Goal: Information Seeking & Learning: Learn about a topic

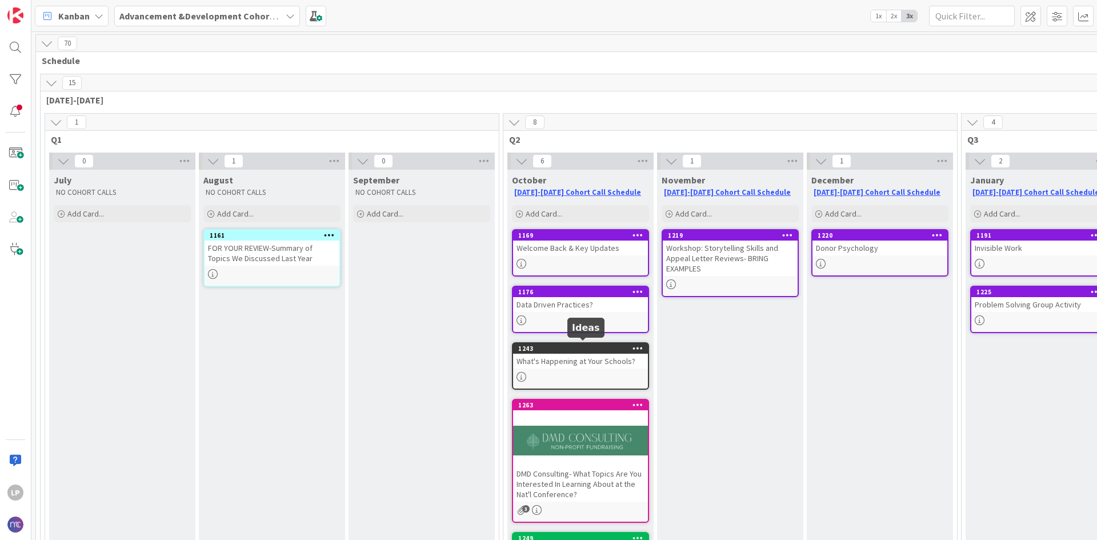
scroll to position [57, 0]
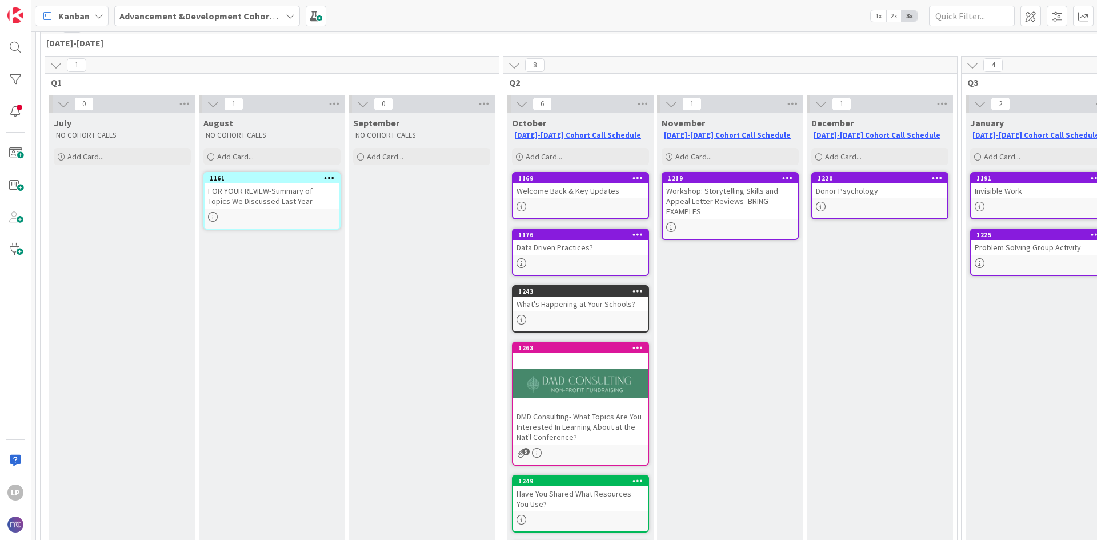
click at [586, 246] on div "Data Driven Practices?" at bounding box center [580, 247] width 135 height 15
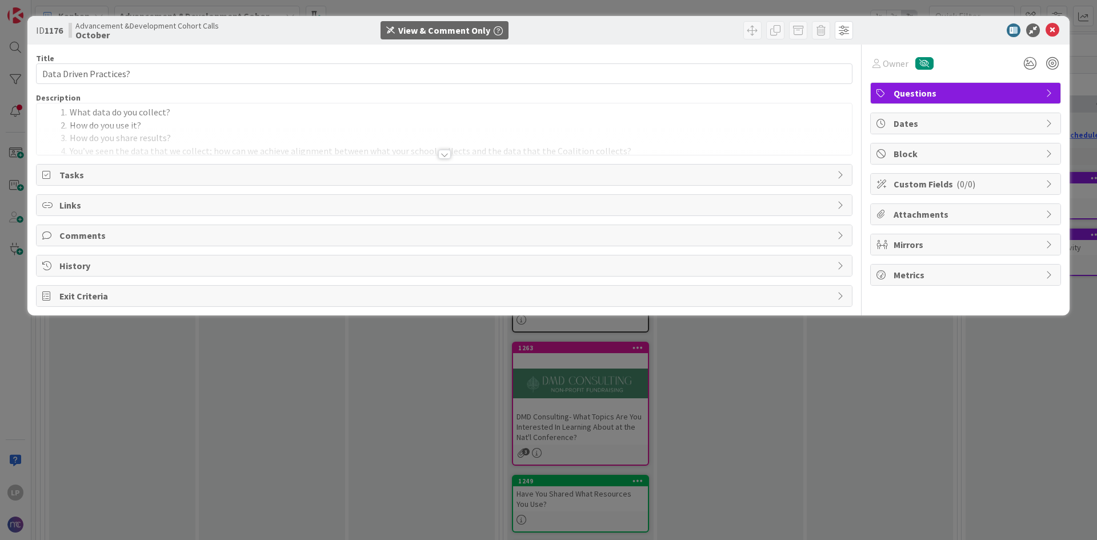
click at [418, 125] on li "How do you use it?" at bounding box center [451, 125] width 790 height 13
click at [448, 149] on div at bounding box center [444, 140] width 815 height 29
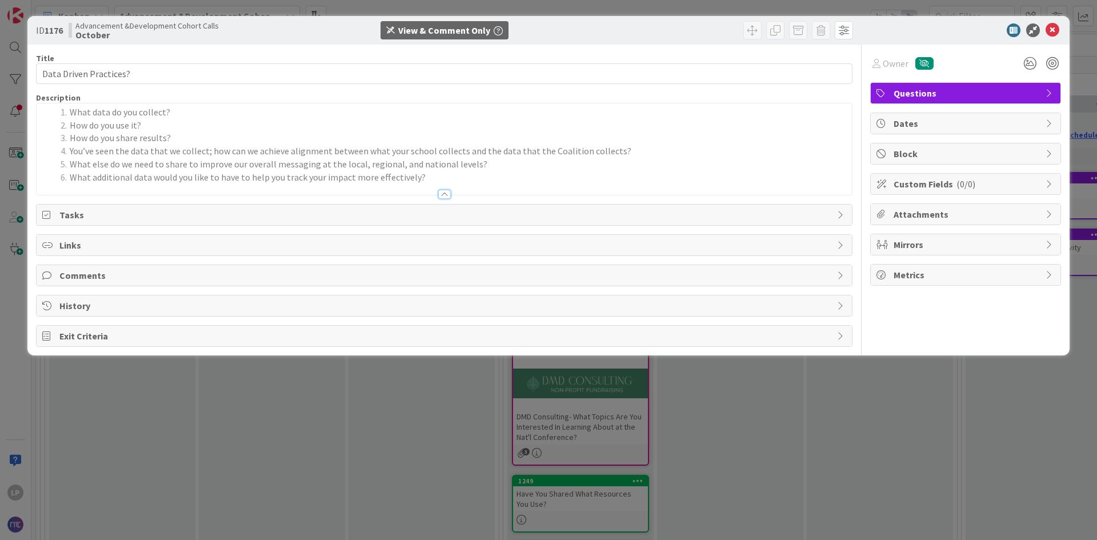
click at [233, 215] on span "Tasks" at bounding box center [445, 215] width 772 height 14
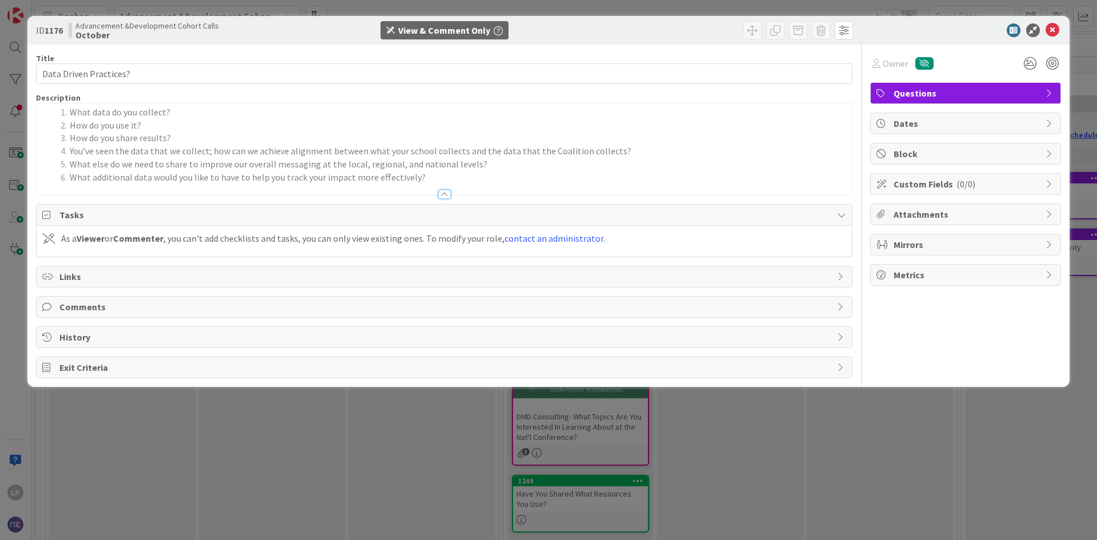
click at [233, 215] on span "Tasks" at bounding box center [445, 215] width 772 height 14
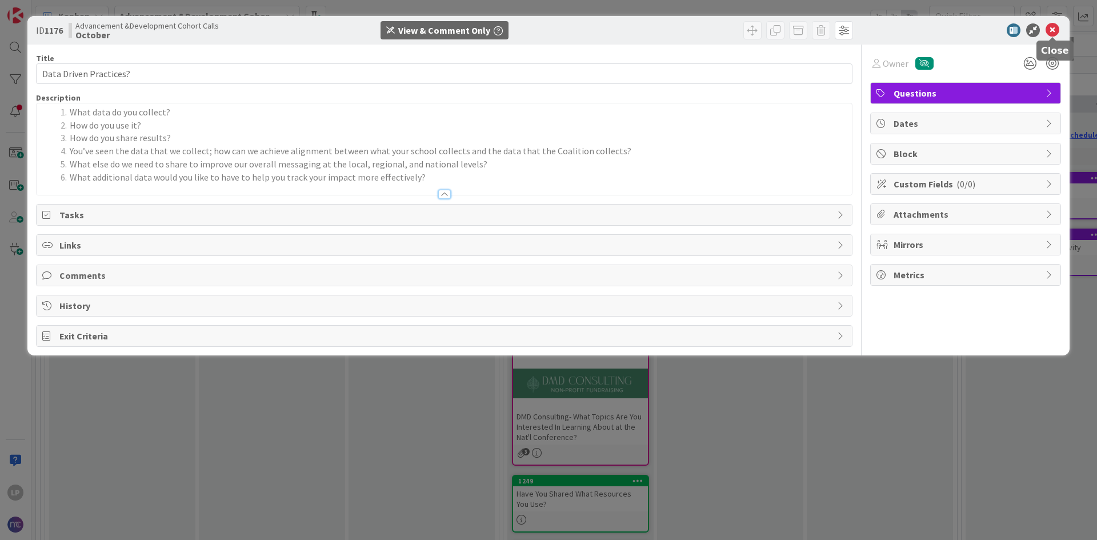
click at [1049, 31] on icon at bounding box center [1052, 30] width 14 height 14
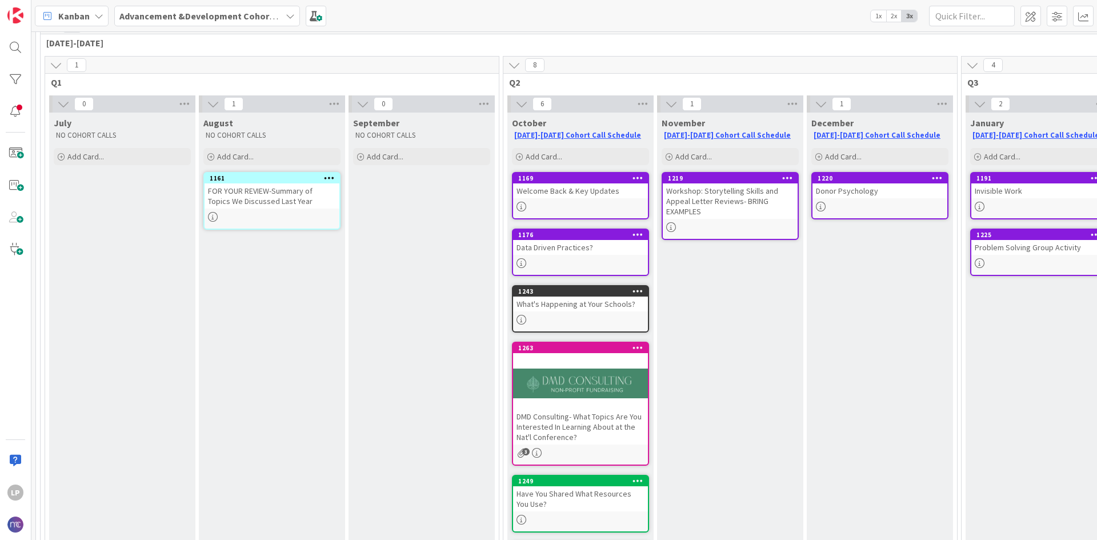
click at [607, 196] on div "Welcome Back & Key Updates" at bounding box center [580, 190] width 135 height 15
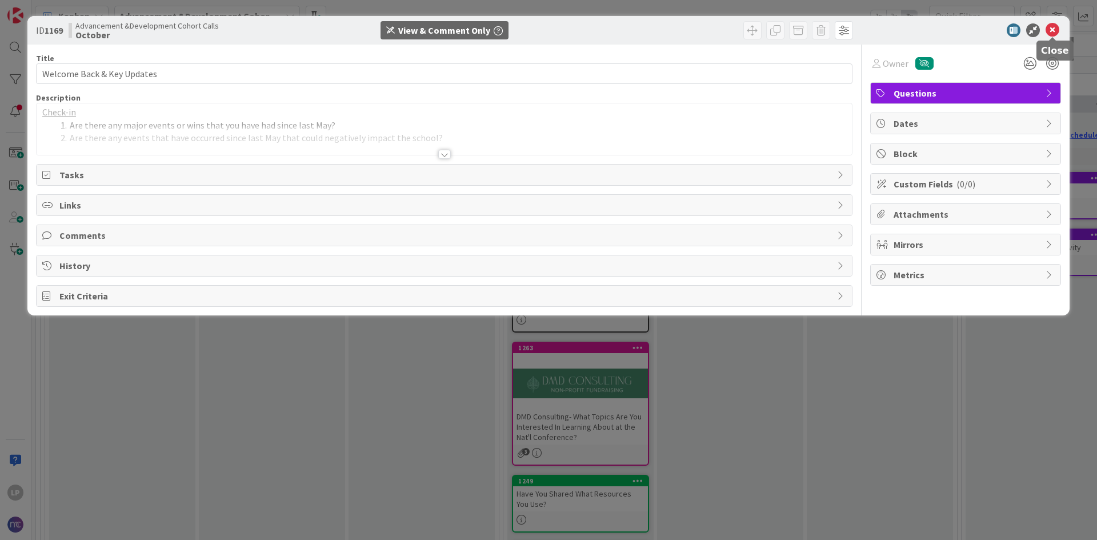
click at [1048, 37] on icon at bounding box center [1052, 30] width 14 height 14
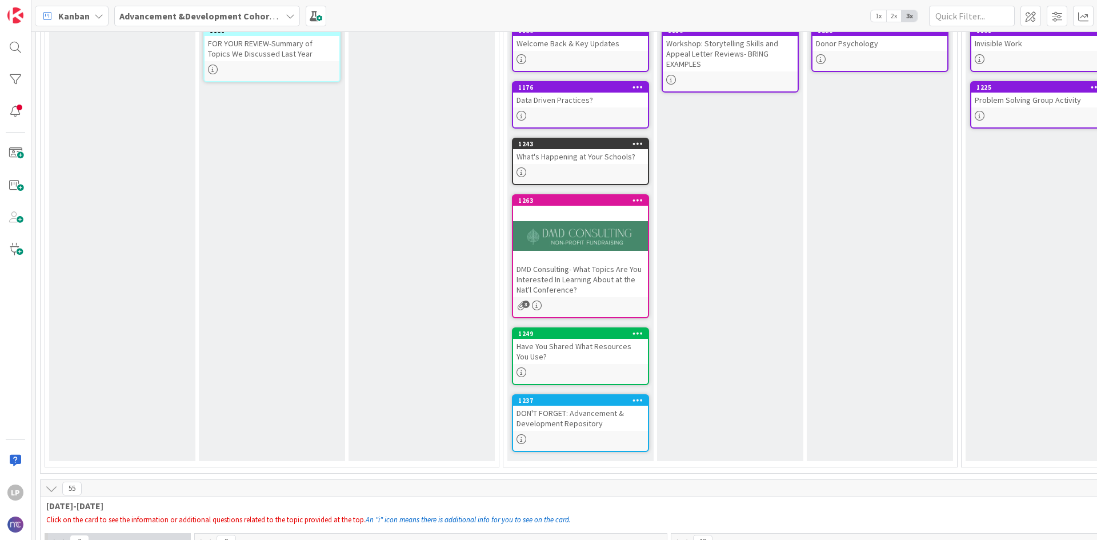
scroll to position [229, 0]
